Goal: Task Accomplishment & Management: Use online tool/utility

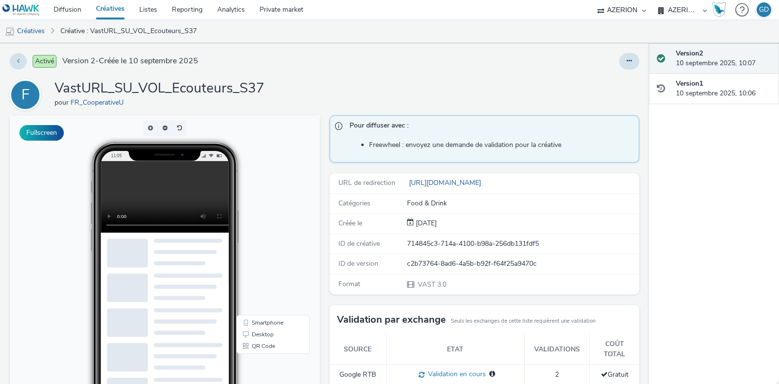
click at [116, 11] on link "Créatives" at bounding box center [110, 9] width 43 height 19
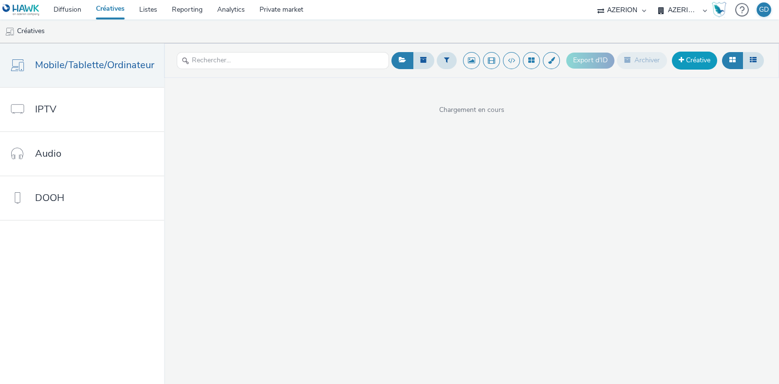
click at [696, 62] on link "Créative" at bounding box center [694, 61] width 45 height 18
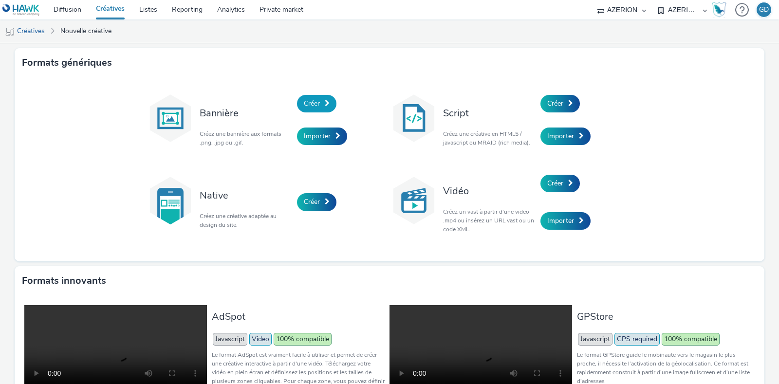
click at [311, 103] on span "Créer" at bounding box center [312, 103] width 16 height 9
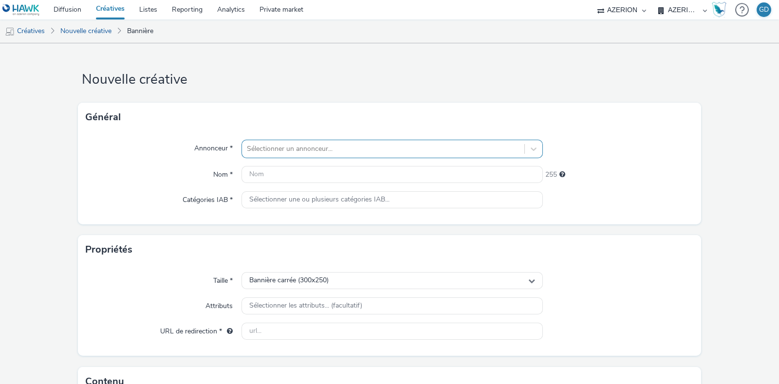
click at [297, 149] on div at bounding box center [383, 149] width 273 height 12
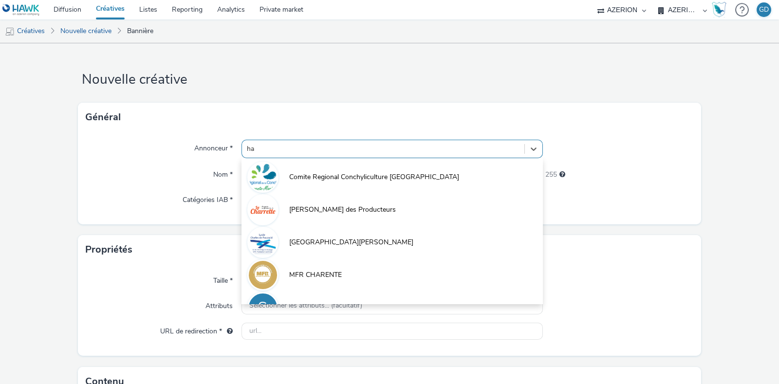
type input "h"
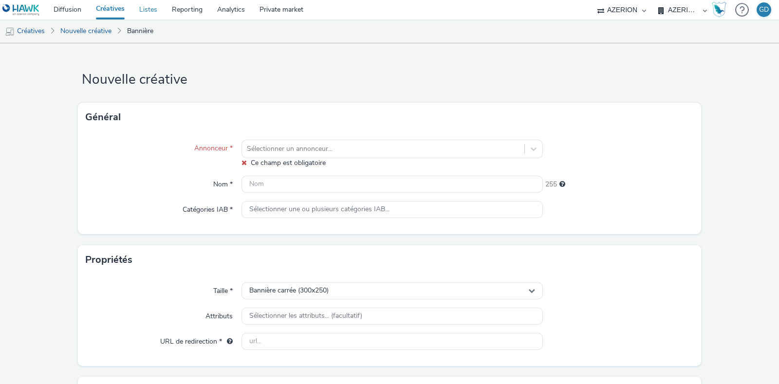
click at [155, 12] on link "Listes" at bounding box center [148, 9] width 33 height 19
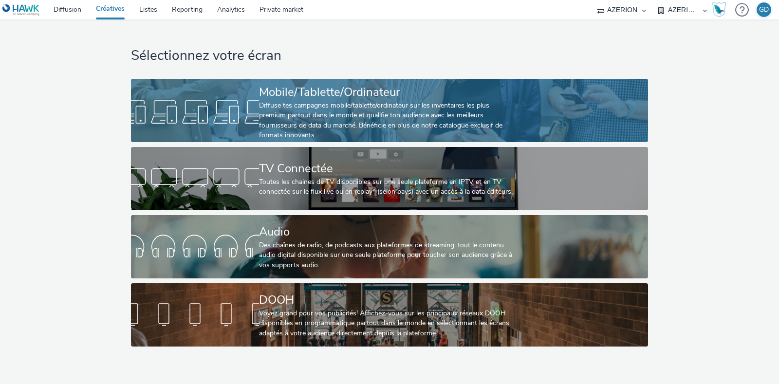
click at [321, 102] on div "Diffuse tes campagnes mobile/tablette/ordinateur sur les inventaires les plus p…" at bounding box center [387, 121] width 256 height 40
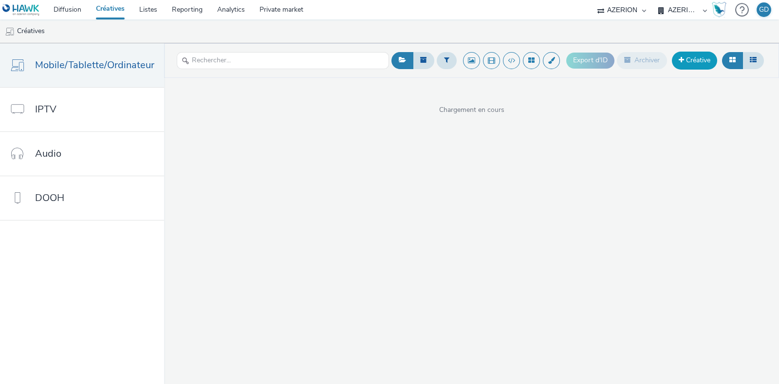
click at [681, 57] on span at bounding box center [680, 59] width 5 height 7
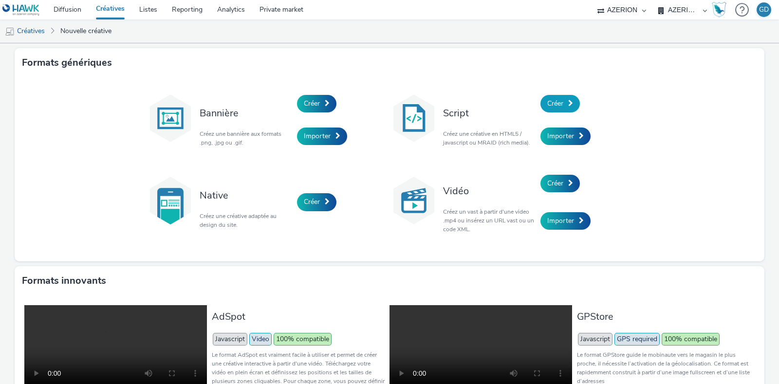
click at [554, 96] on link "Créer" at bounding box center [559, 104] width 39 height 18
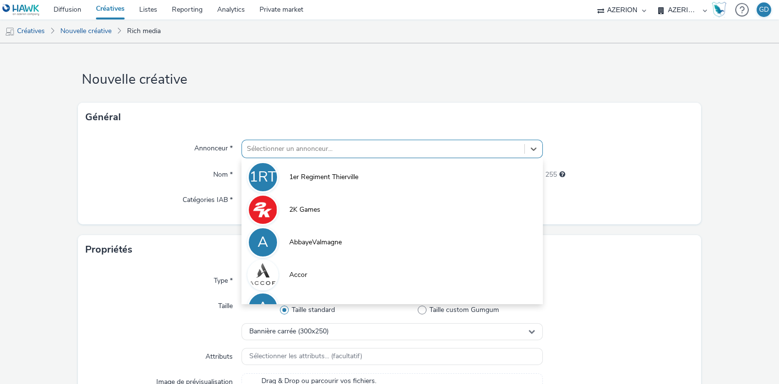
click at [404, 147] on div at bounding box center [383, 149] width 273 height 12
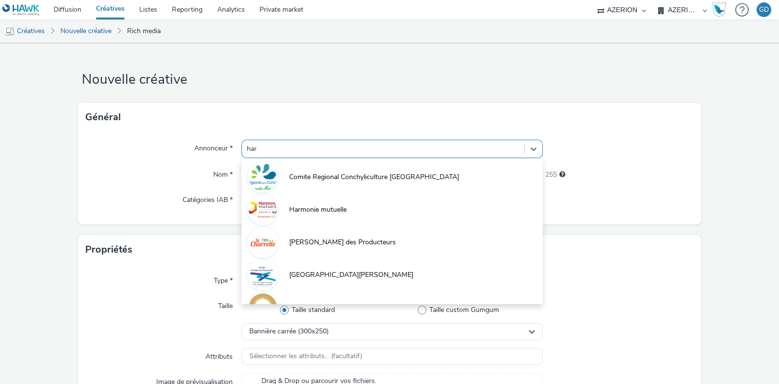
type input "harm"
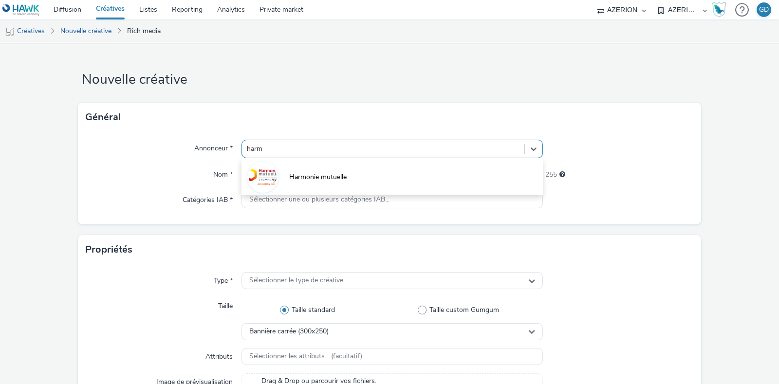
click at [378, 167] on li "Harmonie mutuelle" at bounding box center [391, 176] width 301 height 33
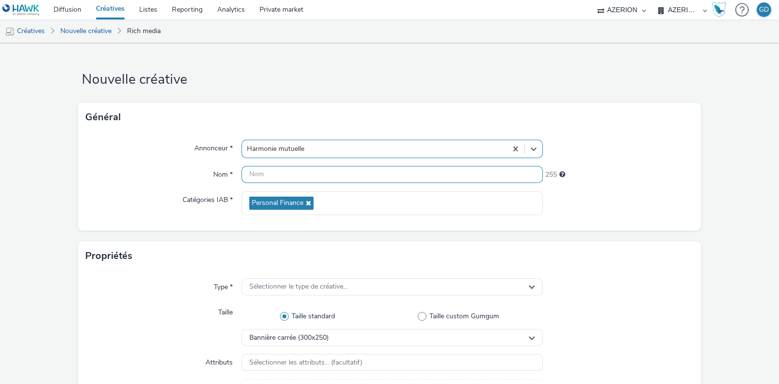
click at [355, 170] on input "text" at bounding box center [391, 174] width 301 height 17
type input "Bannière_DTS_Sept"
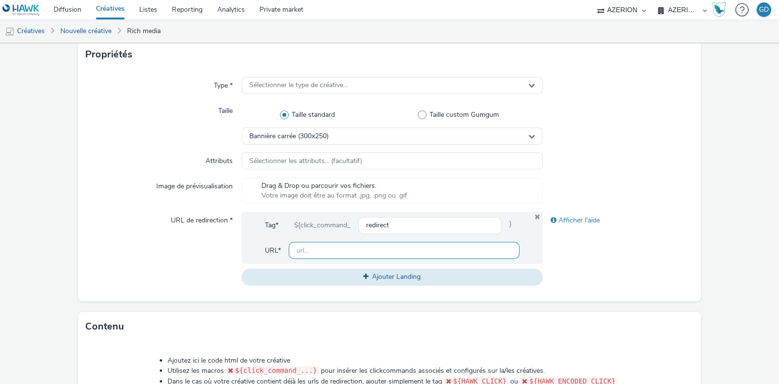
scroll to position [182, 0]
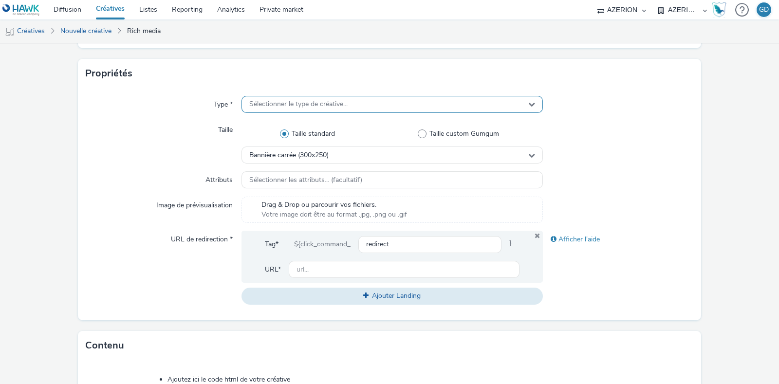
click at [294, 98] on div "Sélectionner le type de créative..." at bounding box center [391, 104] width 301 height 17
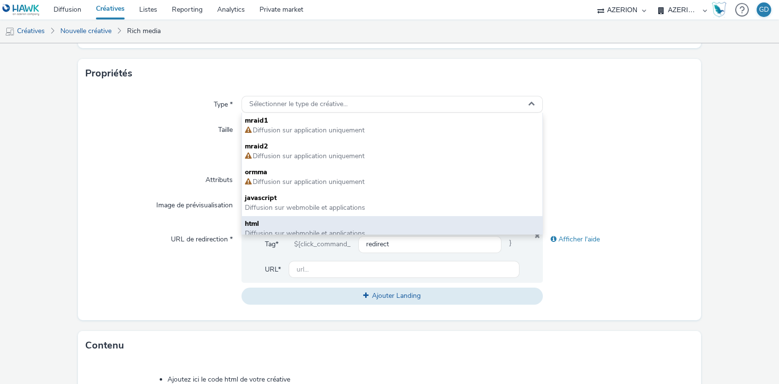
click at [308, 222] on span "html" at bounding box center [392, 224] width 294 height 10
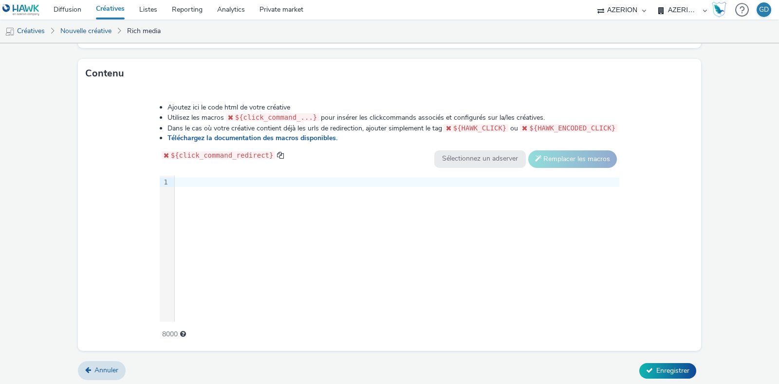
scroll to position [456, 0]
click at [349, 263] on div "9 1 ›" at bounding box center [390, 248] width 460 height 146
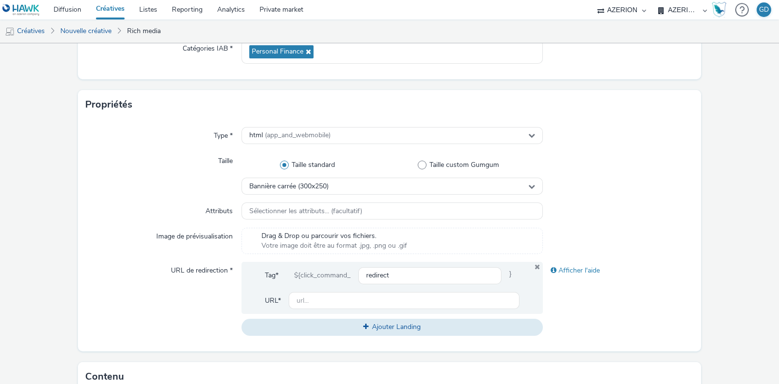
scroll to position [273, 0]
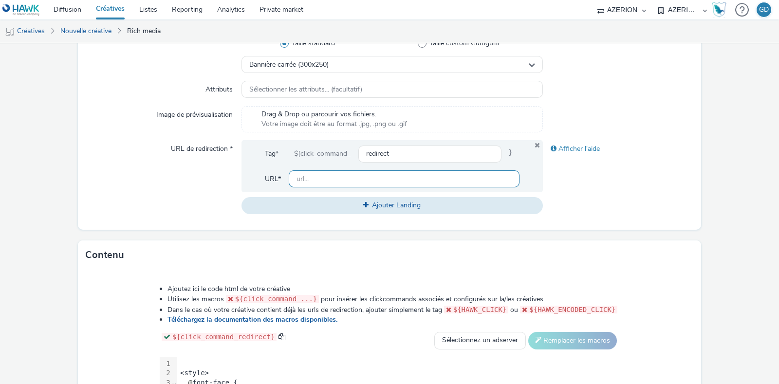
click at [297, 178] on input "text" at bounding box center [404, 178] width 231 height 17
paste input "[URL][DOMAIN_NAME]"
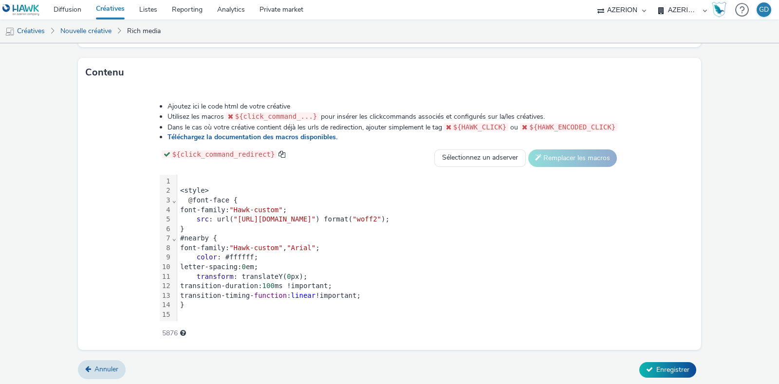
scroll to position [121, 0]
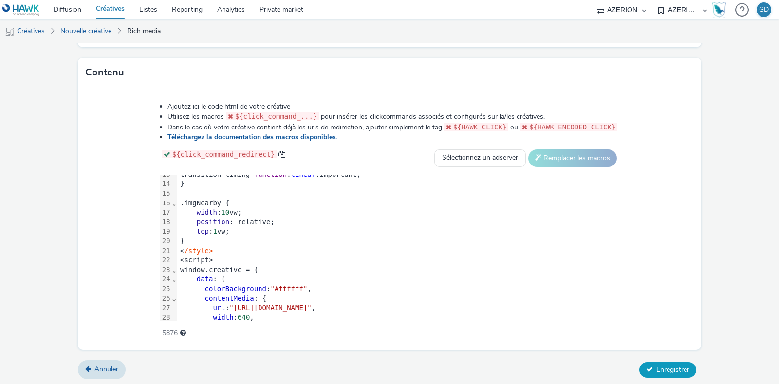
type input "[URL][DOMAIN_NAME]"
click at [662, 367] on span "Enregistrer" at bounding box center [672, 369] width 33 height 9
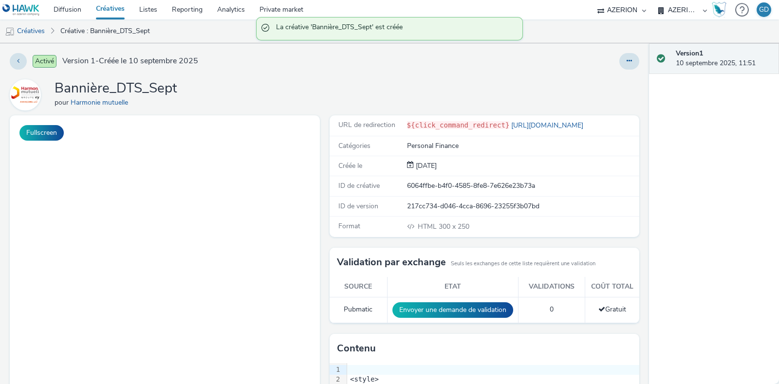
click at [141, 86] on h1 "Bannière_DTS_Sept" at bounding box center [116, 88] width 123 height 18
copy h1 "Bannière_DTS_Sept"
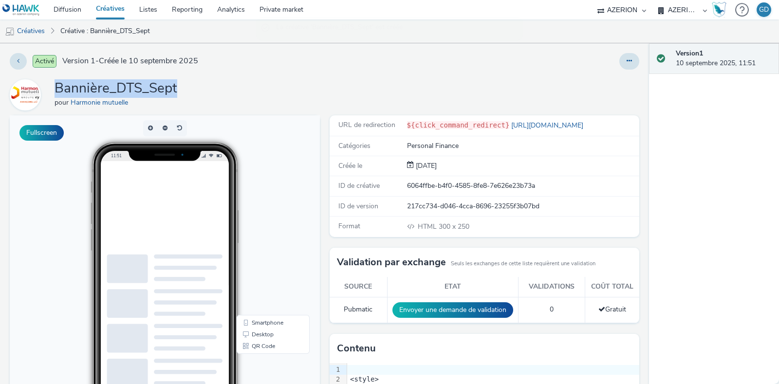
click at [121, 19] on link "Créative : Bannière_DTS_Sept" at bounding box center [104, 30] width 99 height 23
click at [121, 15] on link "Créatives" at bounding box center [110, 9] width 43 height 19
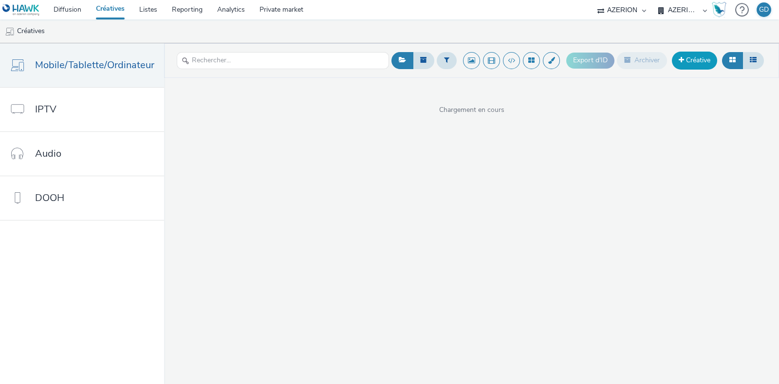
click at [693, 65] on link "Créative" at bounding box center [694, 61] width 45 height 18
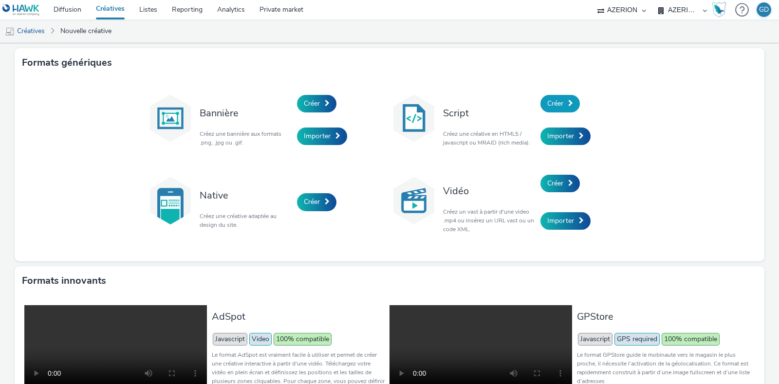
click at [547, 103] on span "Créer" at bounding box center [555, 103] width 16 height 9
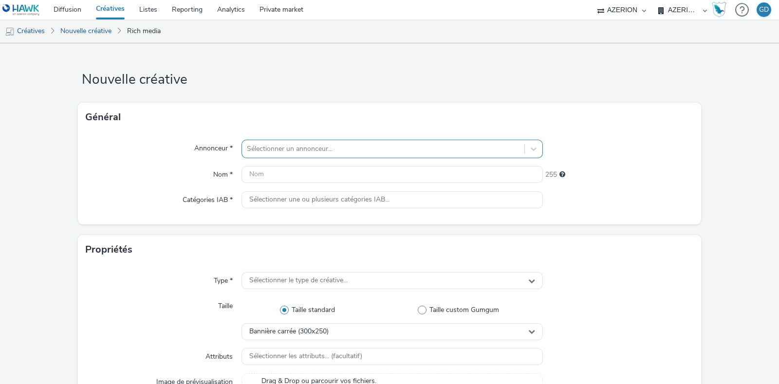
click at [363, 140] on div "Sélectionner un annonceur..." at bounding box center [391, 149] width 301 height 18
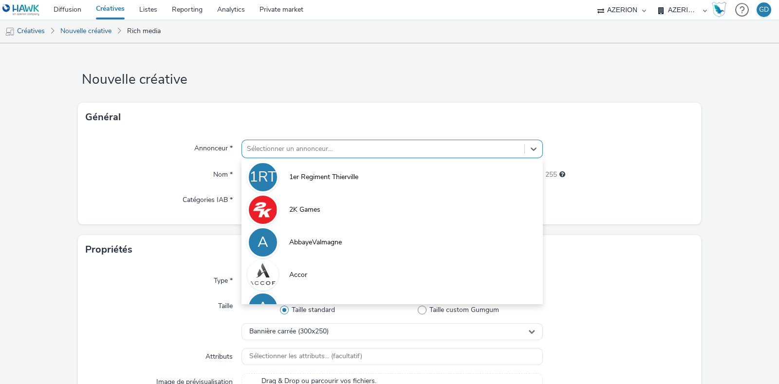
type input "v"
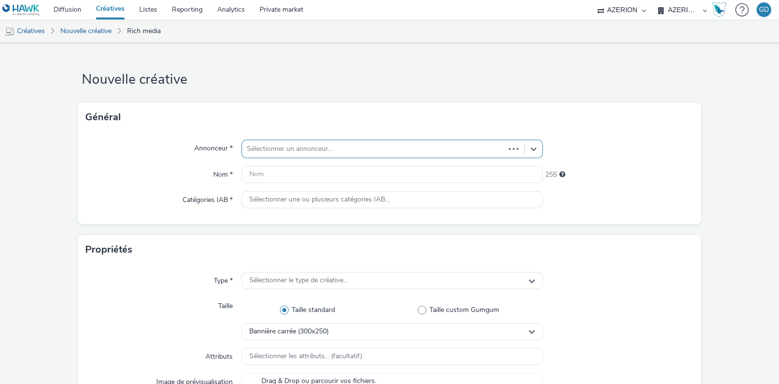
click at [304, 150] on div at bounding box center [373, 149] width 253 height 12
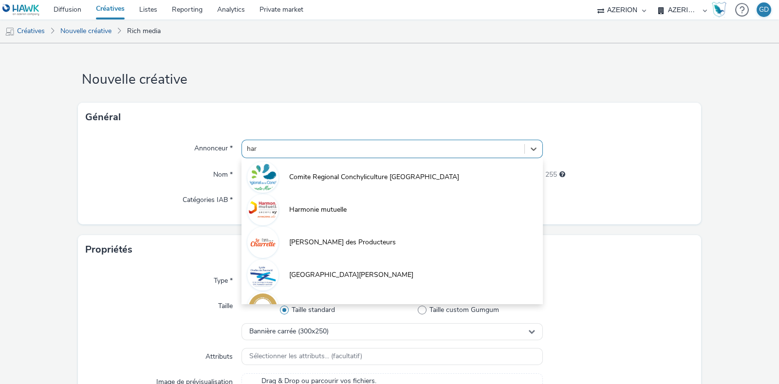
type input "harm"
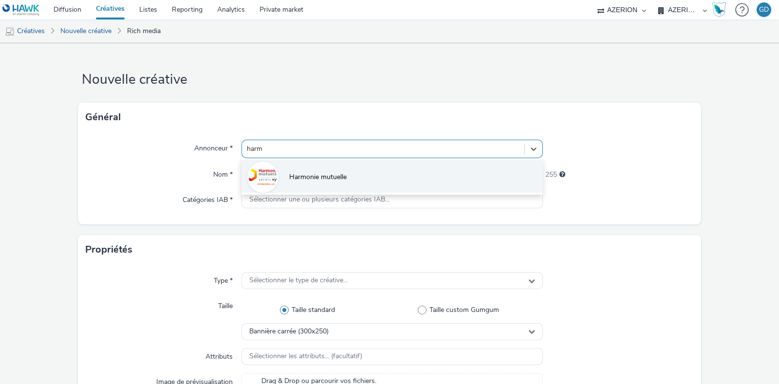
click at [303, 168] on li "Harmonie mutuelle" at bounding box center [391, 176] width 301 height 33
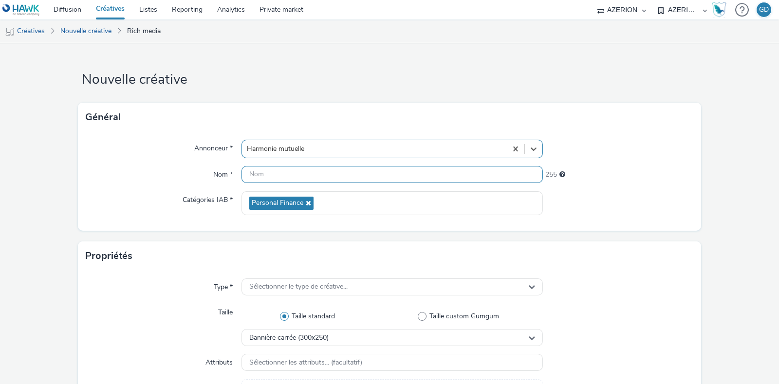
click at [295, 170] on input "text" at bounding box center [391, 174] width 301 height 17
paste input "Bannière_DTS_Sept"
drag, startPoint x: 274, startPoint y: 176, endPoint x: 214, endPoint y: 169, distance: 60.3
click at [214, 174] on div "Nom * Bannière_DTS_Sept 238" at bounding box center [389, 175] width 607 height 18
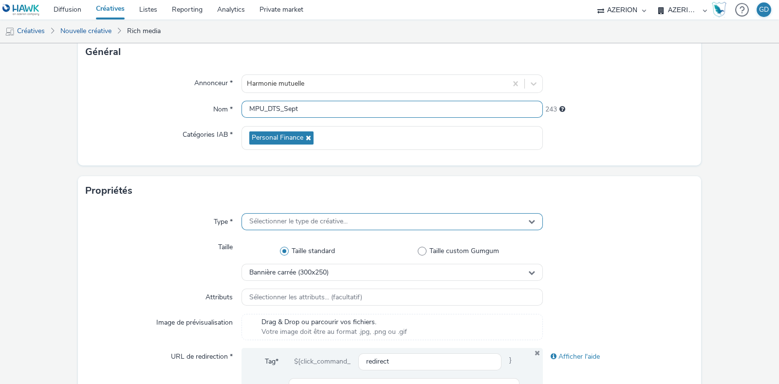
scroll to position [121, 0]
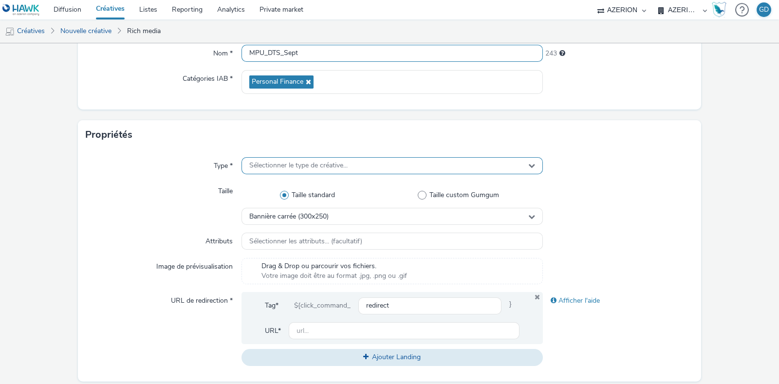
type input "MPU_DTS_Sept"
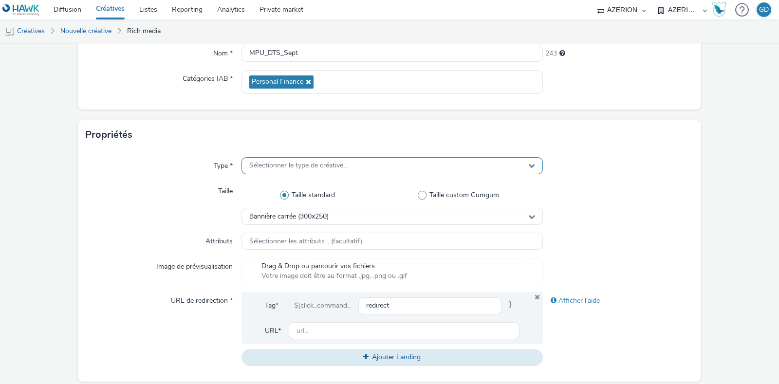
click at [282, 162] on span "Sélectionner le type de créative..." at bounding box center [298, 166] width 98 height 8
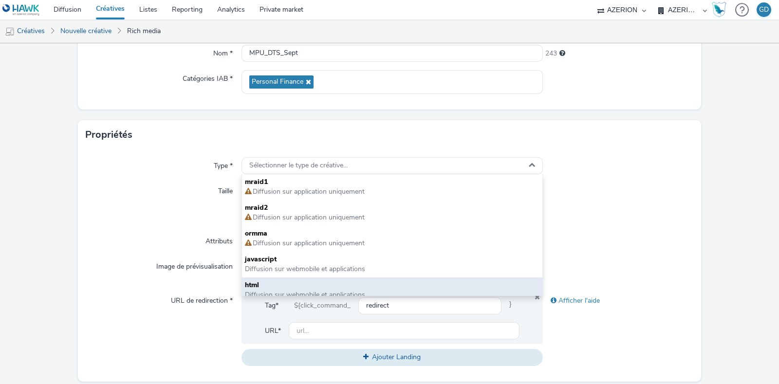
click at [280, 286] on span "html" at bounding box center [392, 285] width 294 height 10
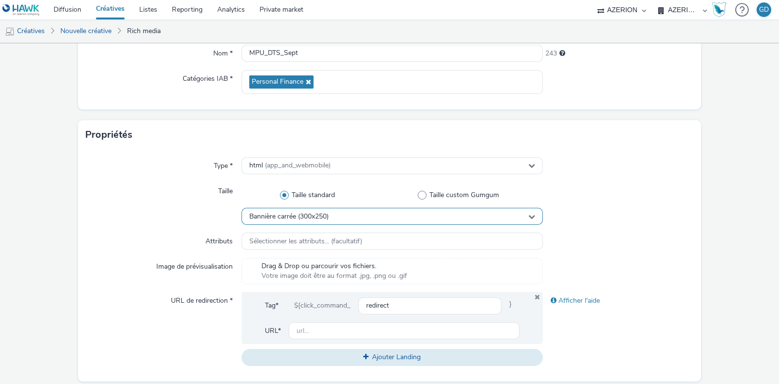
click at [330, 213] on div "Bannière carrée (300x250)" at bounding box center [391, 216] width 301 height 17
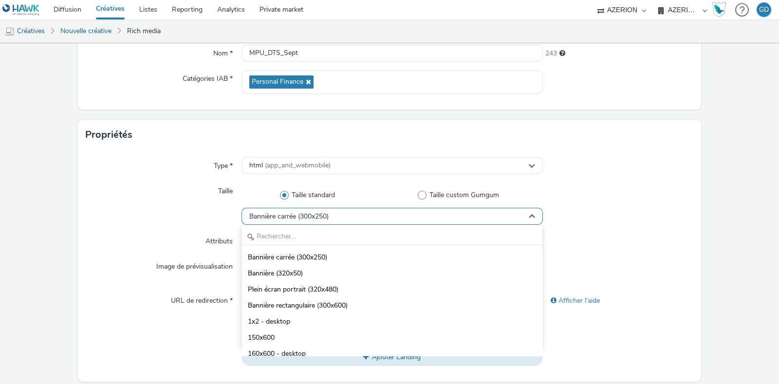
click at [330, 213] on div "Bannière carrée (300x250)" at bounding box center [391, 216] width 301 height 17
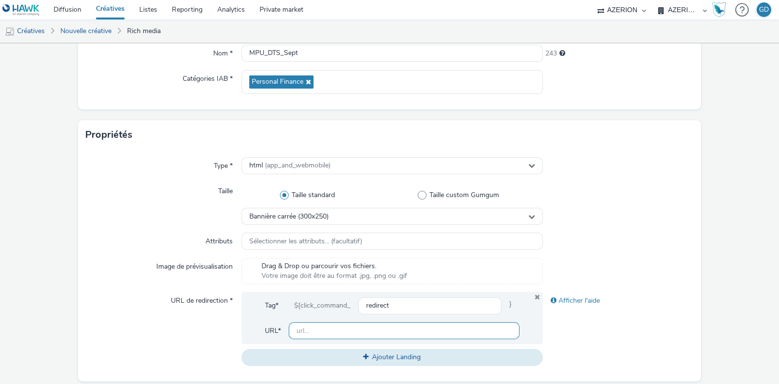
click at [343, 329] on input "text" at bounding box center [404, 330] width 231 height 17
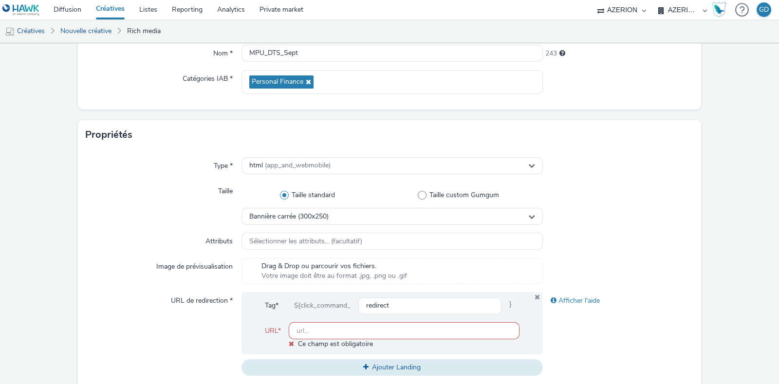
click at [310, 333] on input "text" at bounding box center [404, 330] width 231 height 17
paste input "[URL][DOMAIN_NAME]"
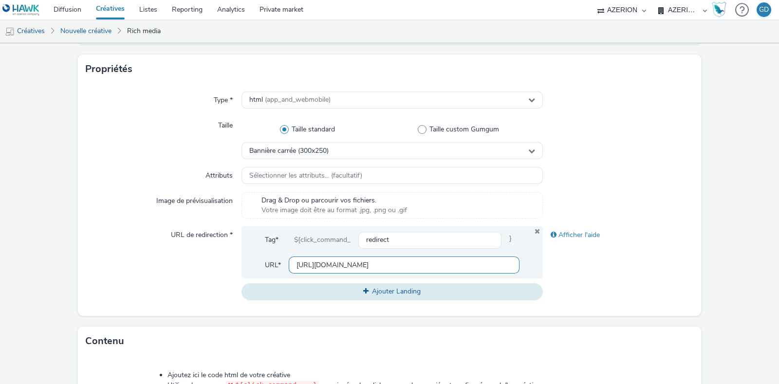
scroll to position [304, 0]
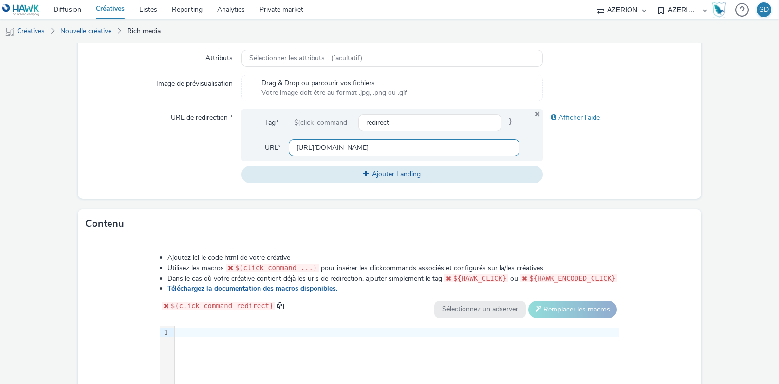
type input "[URL][DOMAIN_NAME]"
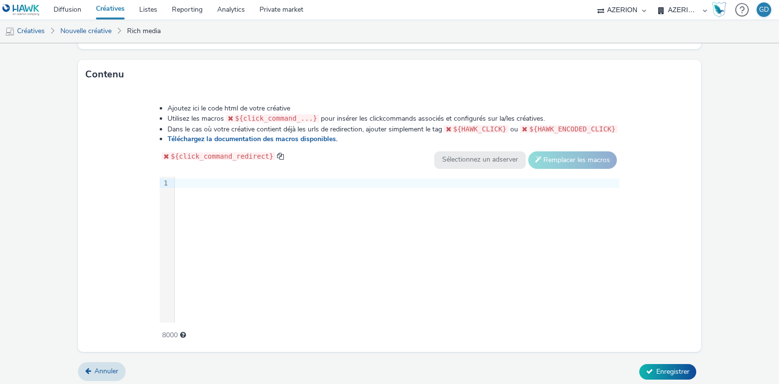
scroll to position [456, 0]
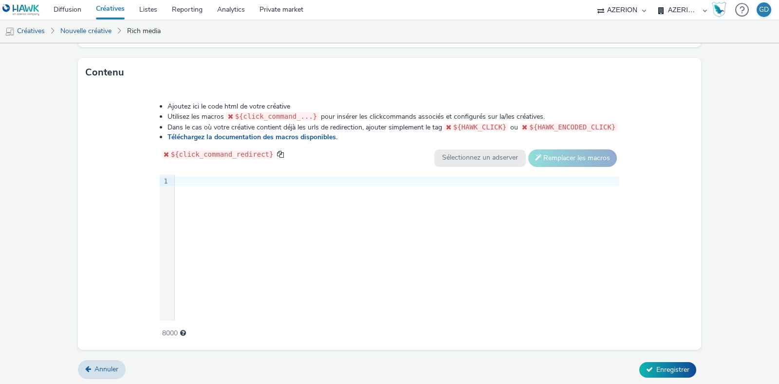
click at [290, 271] on div "9 1 ›" at bounding box center [390, 248] width 460 height 146
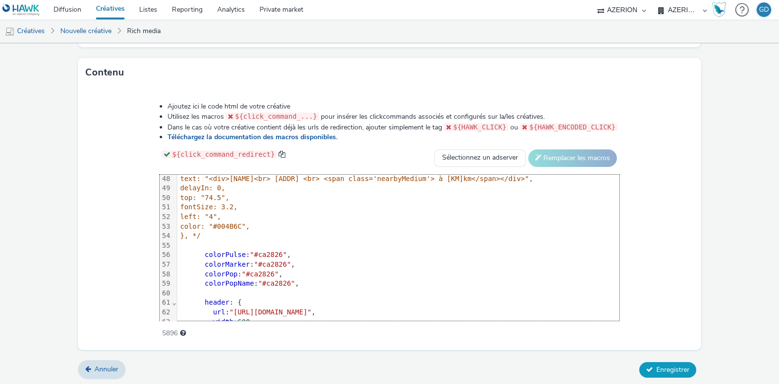
click at [659, 365] on span "Enregistrer" at bounding box center [672, 369] width 33 height 9
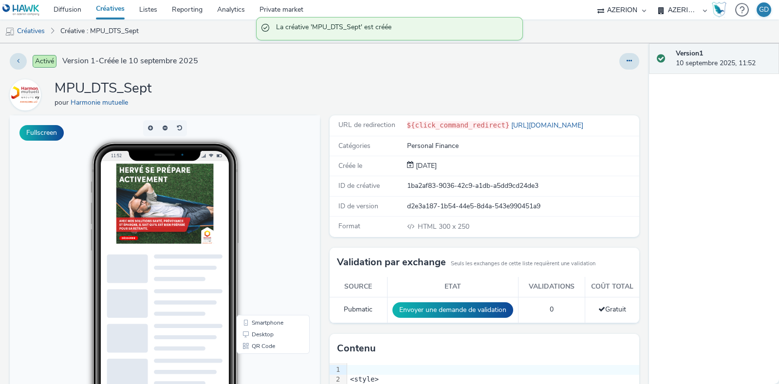
click at [125, 73] on div "Activé Version 1 - Créée le 10 septembre 2025 MPU_DTS_Sept pour Harmonie mutuel…" at bounding box center [324, 213] width 649 height 341
click at [123, 84] on h1 "MPU_DTS_Sept" at bounding box center [103, 88] width 97 height 18
copy h1 "MPU_DTS_Sept"
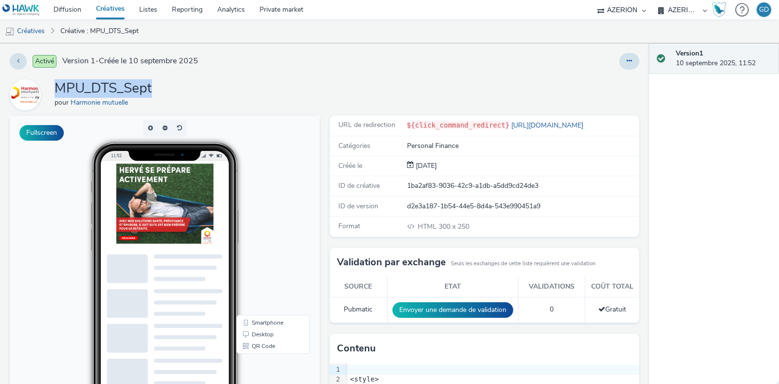
click at [105, 9] on link "Créatives" at bounding box center [110, 9] width 43 height 19
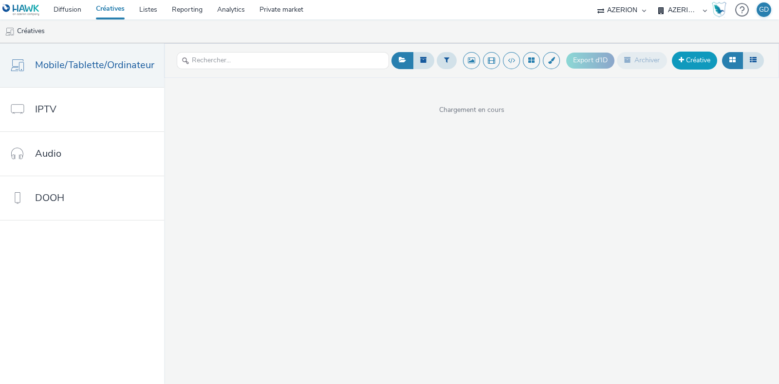
click at [701, 59] on link "Créative" at bounding box center [694, 61] width 45 height 18
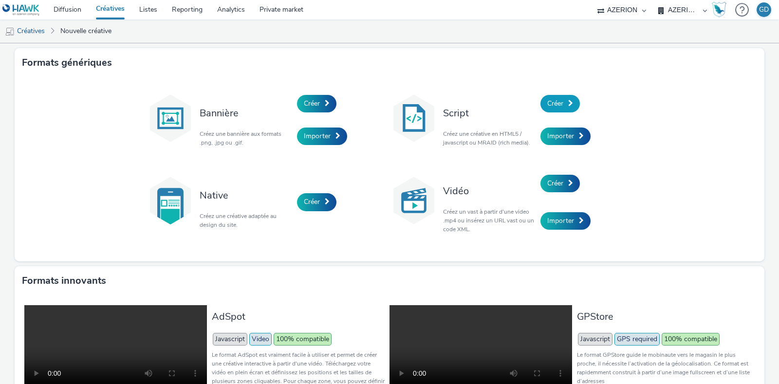
click at [564, 107] on link "Créer" at bounding box center [559, 104] width 39 height 18
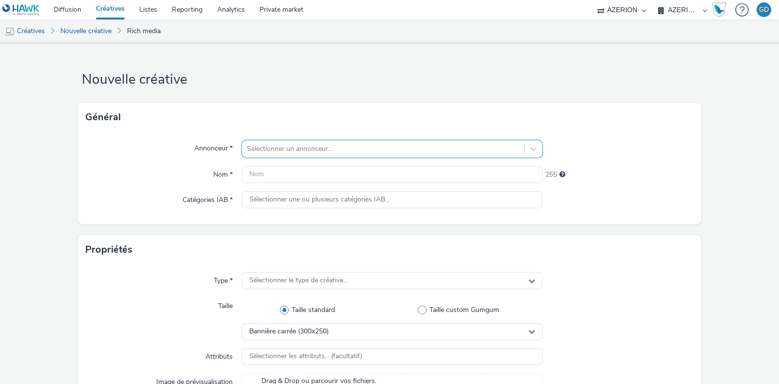
click at [327, 143] on div at bounding box center [383, 149] width 273 height 12
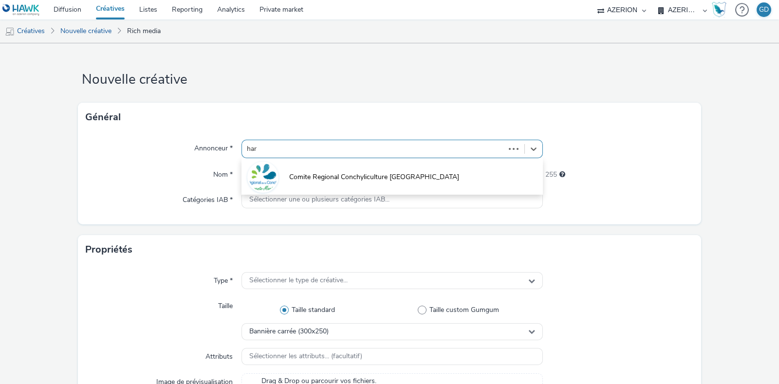
type input "harm"
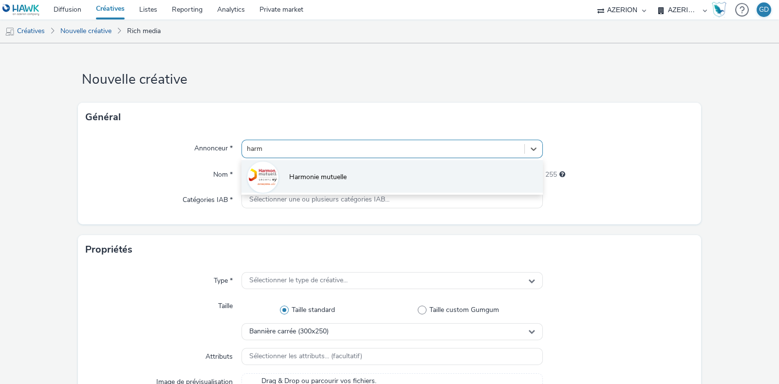
click at [323, 177] on span "Harmonie mutuelle" at bounding box center [317, 177] width 57 height 10
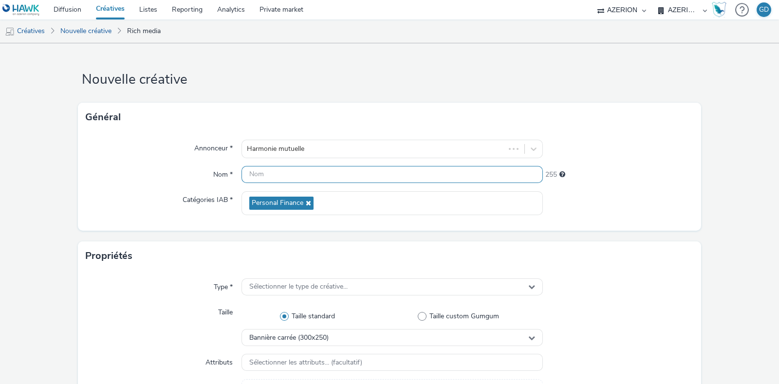
click at [317, 173] on input "text" at bounding box center [391, 174] width 301 height 17
paste input "MPU_DTS_Sept"
drag, startPoint x: 260, startPoint y: 174, endPoint x: 226, endPoint y: 160, distance: 36.9
click at [232, 167] on div "Nom * MPU_DTS_Sept 243" at bounding box center [389, 175] width 607 height 18
type input "Inter_DTS_Sept"
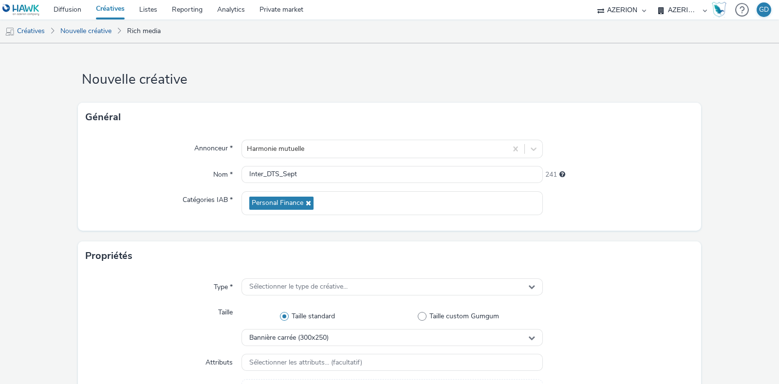
click at [328, 296] on div "Type * Sélectionner le type de créative... Taille Taille standard Taille custom…" at bounding box center [389, 387] width 623 height 232
click at [334, 288] on span "Sélectionner le type de créative..." at bounding box center [298, 287] width 98 height 8
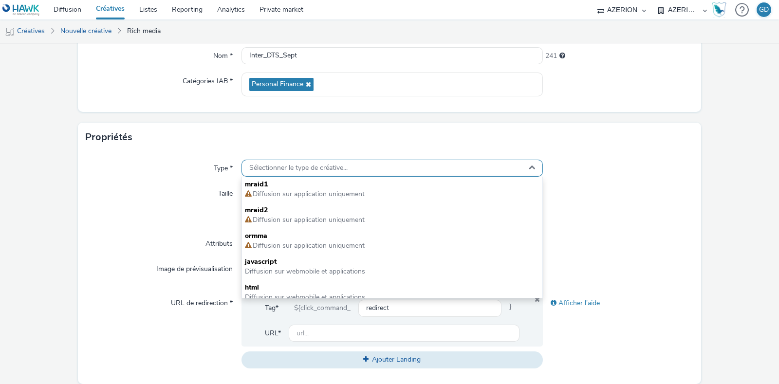
scroll to position [121, 0]
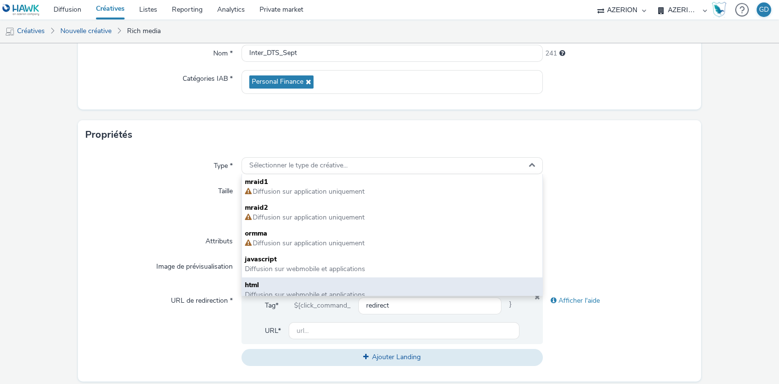
click at [314, 284] on span "html" at bounding box center [392, 285] width 294 height 10
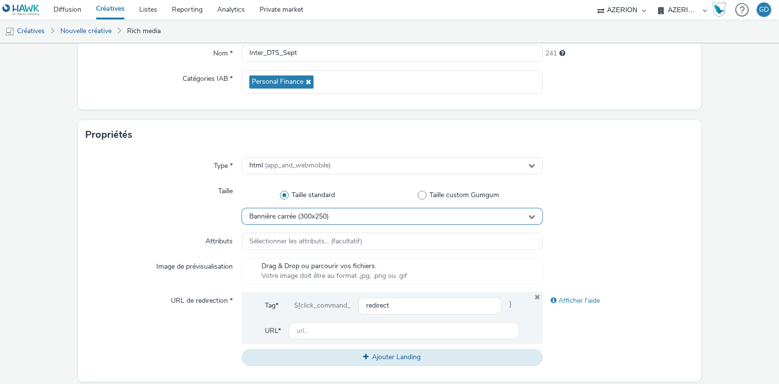
click at [316, 218] on span "Bannière carrée (300x250)" at bounding box center [288, 217] width 79 height 8
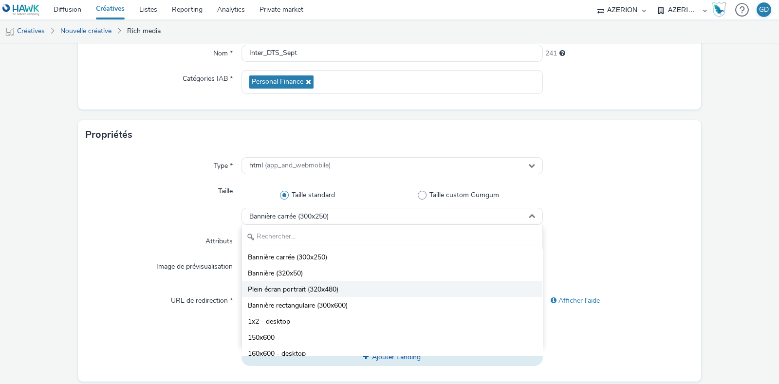
click at [330, 285] on span "Plein écran portrait (320x480)" at bounding box center [293, 290] width 91 height 10
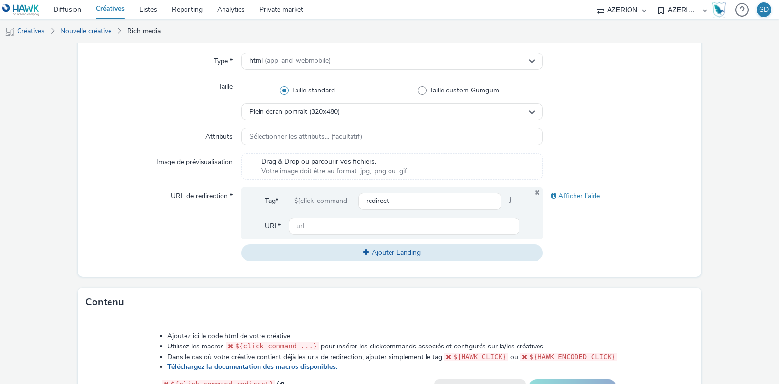
scroll to position [243, 0]
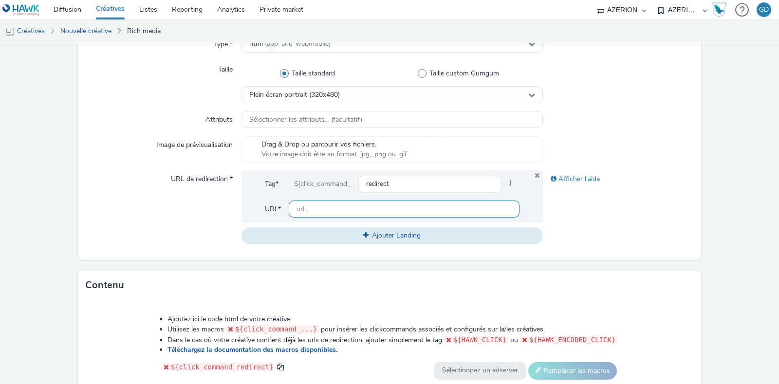
click at [315, 215] on input "text" at bounding box center [404, 209] width 231 height 17
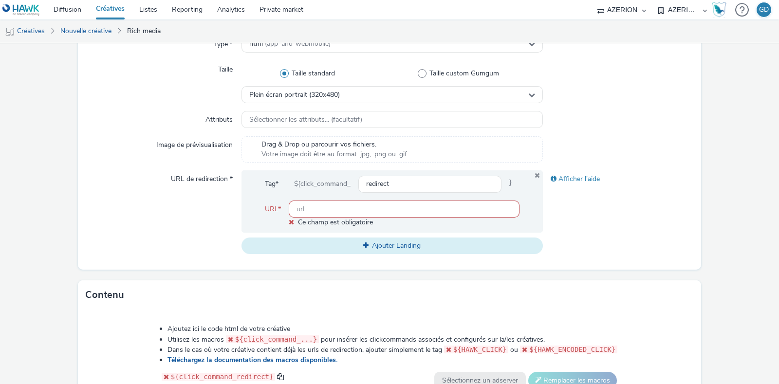
paste input "[URL][DOMAIN_NAME]"
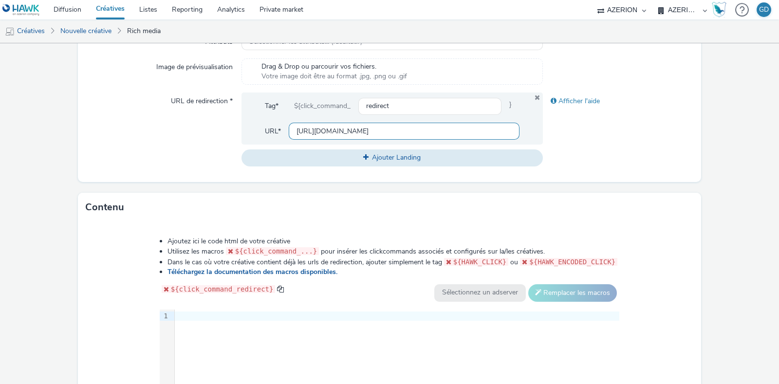
scroll to position [365, 0]
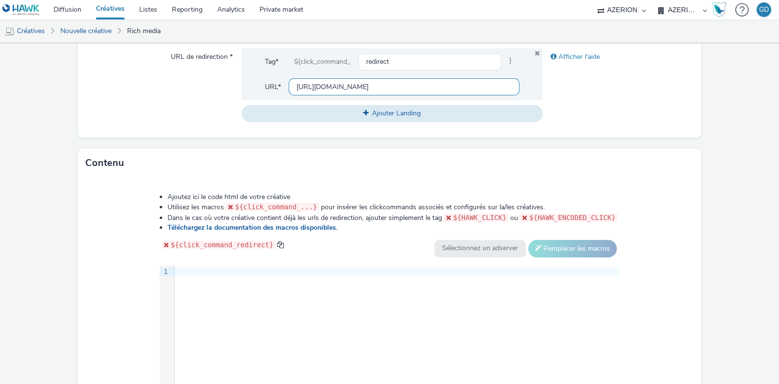
type input "[URL][DOMAIN_NAME]"
click at [209, 298] on div "9 1 ›" at bounding box center [390, 338] width 460 height 146
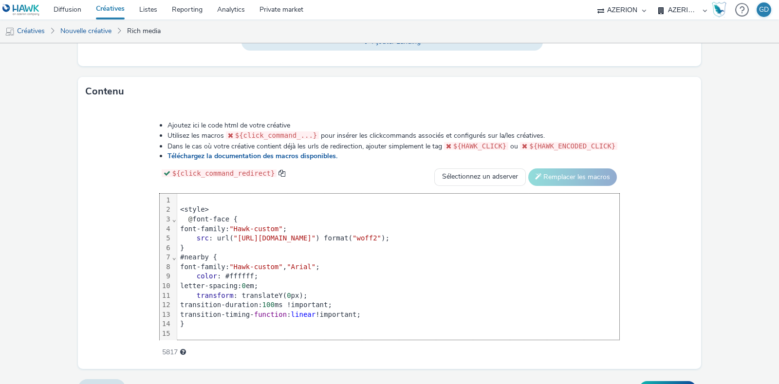
scroll to position [456, 0]
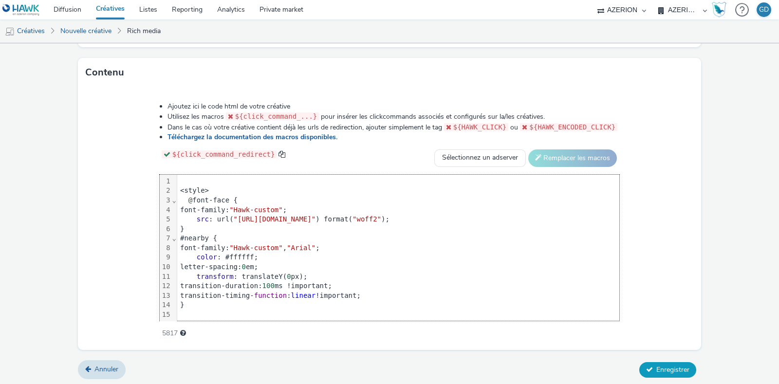
click at [668, 362] on button "Enregistrer" at bounding box center [667, 370] width 57 height 16
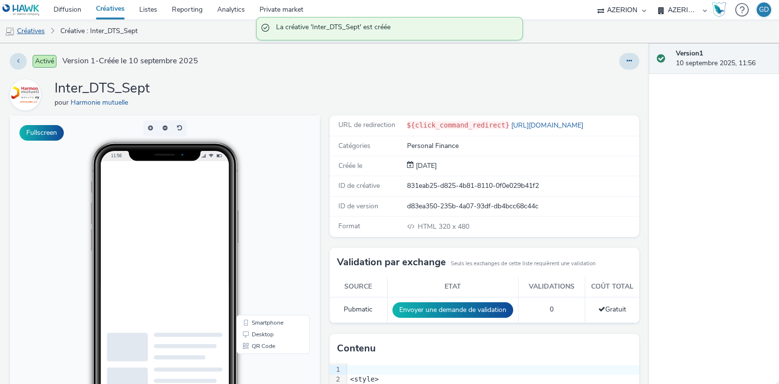
click at [38, 31] on link "Créatives" at bounding box center [25, 30] width 50 height 23
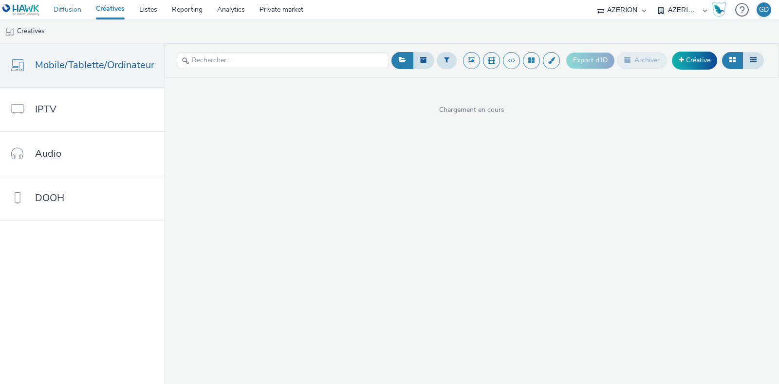
click at [66, 8] on link "Diffusion" at bounding box center [67, 9] width 42 height 19
